Goal: Task Accomplishment & Management: Manage account settings

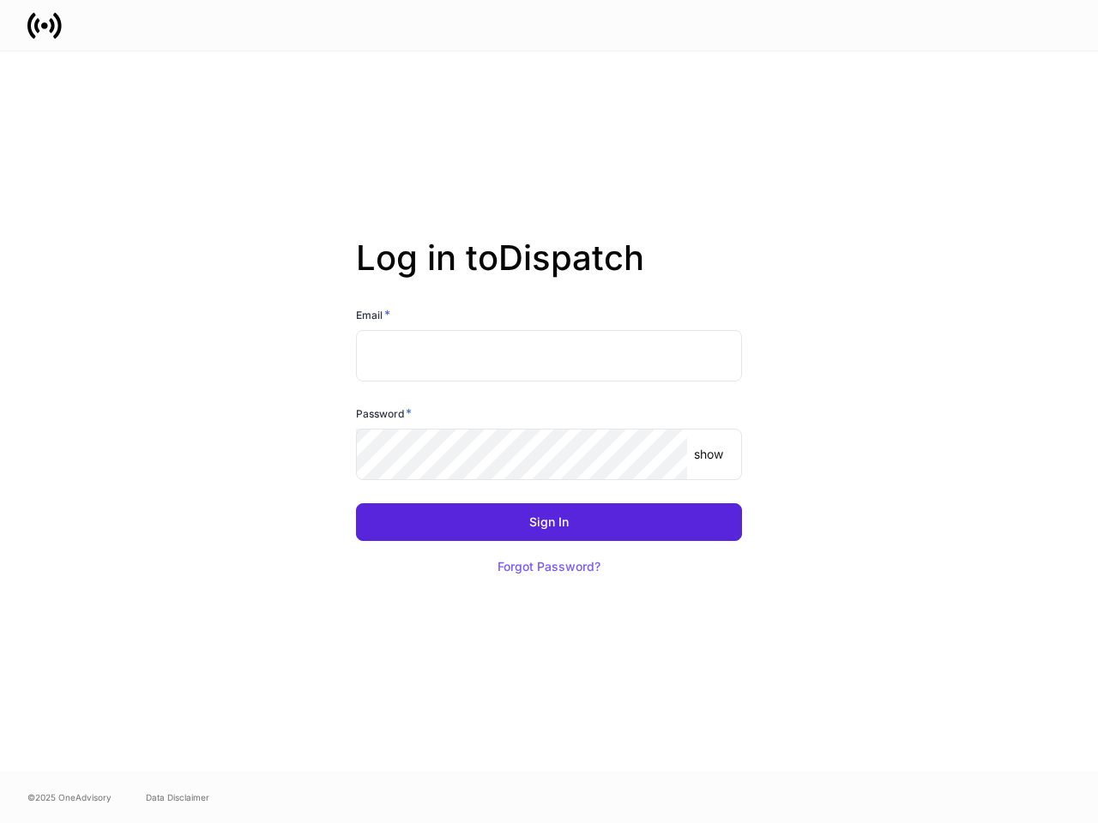
click at [549, 412] on div "Password *" at bounding box center [549, 417] width 386 height 24
click at [549, 356] on input "text" at bounding box center [549, 355] width 386 height 51
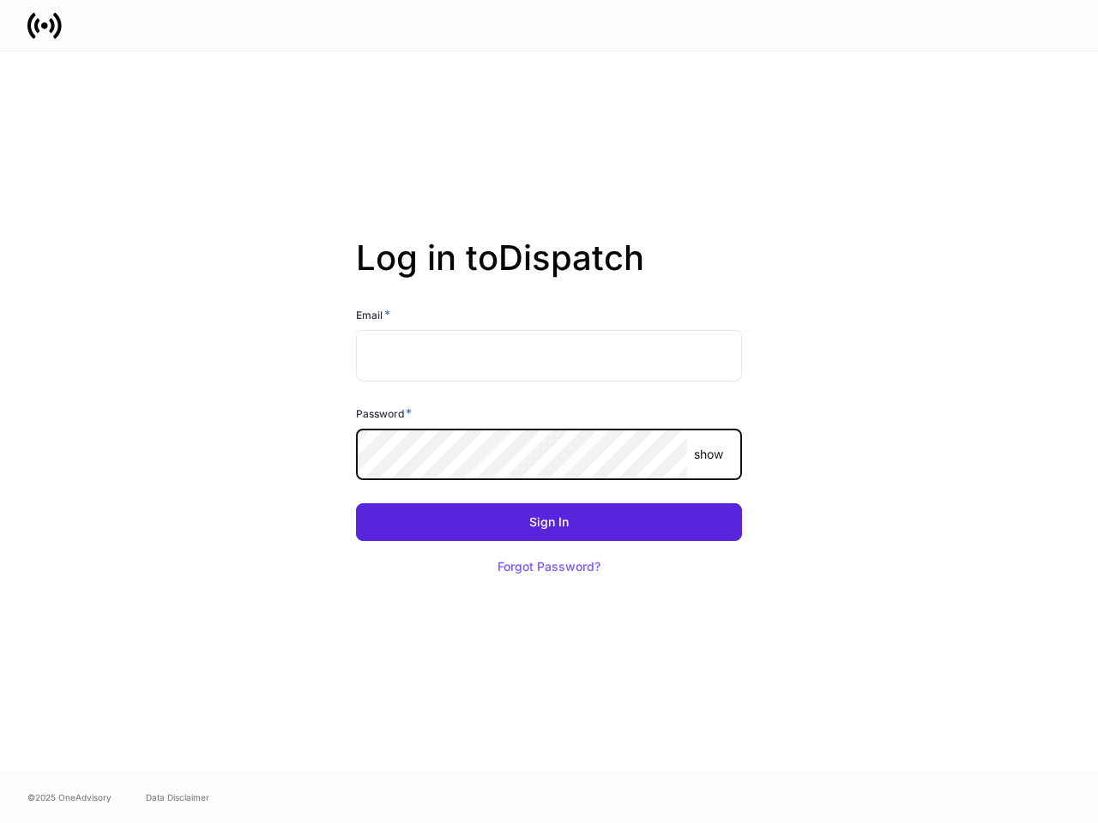
click at [708, 455] on p "show" at bounding box center [708, 454] width 29 height 17
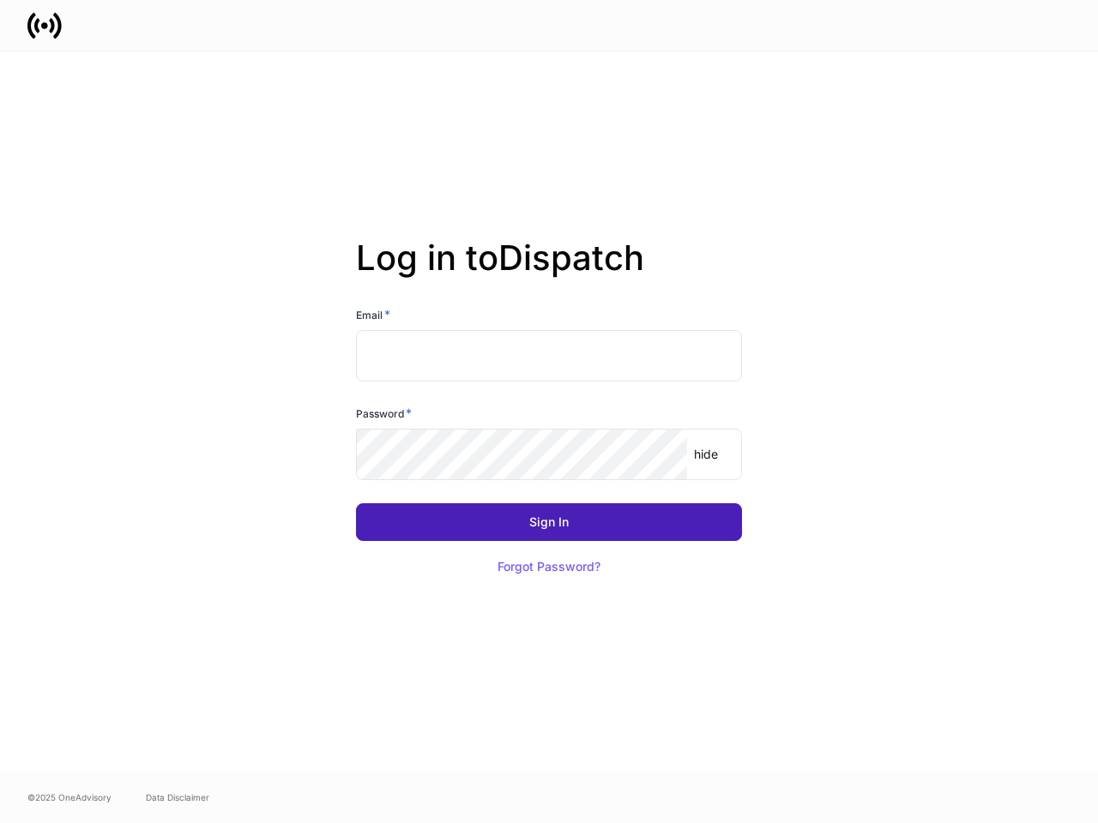
click at [549, 522] on div "Sign In" at bounding box center [548, 522] width 39 height 12
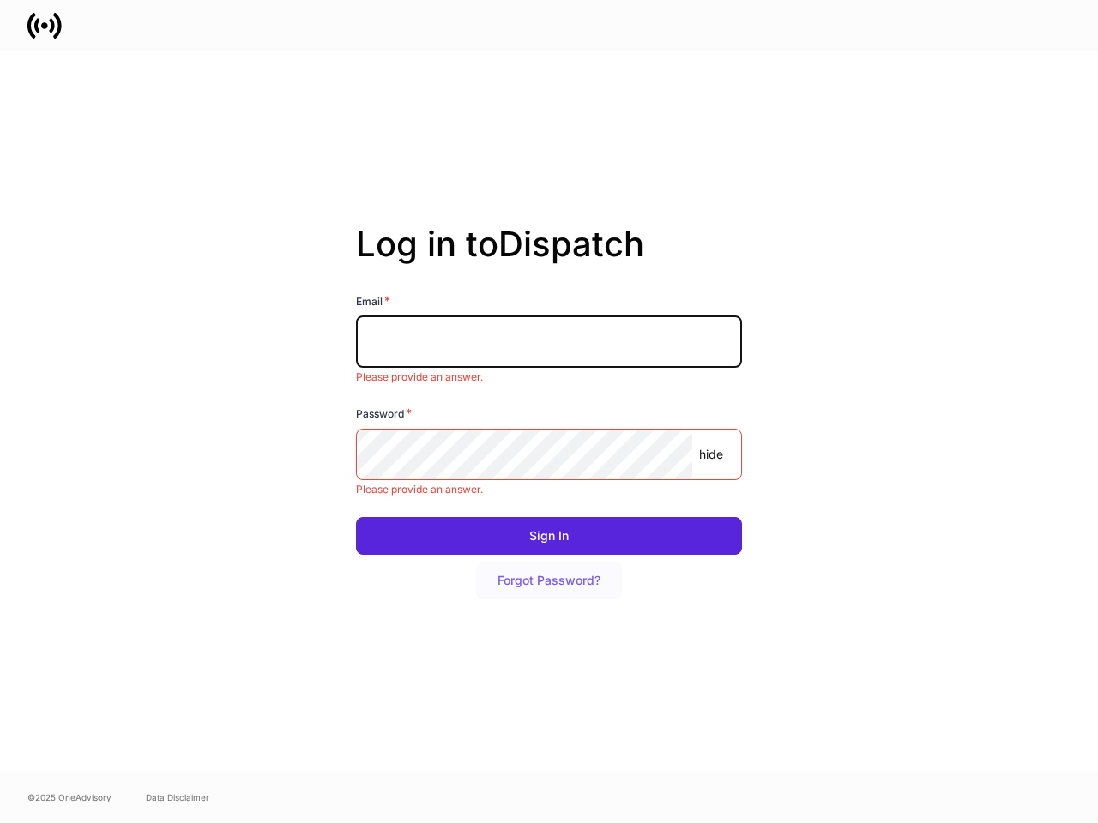
click at [549, 567] on button "Forgot Password?" at bounding box center [549, 581] width 146 height 38
